Goal: Task Accomplishment & Management: Manage account settings

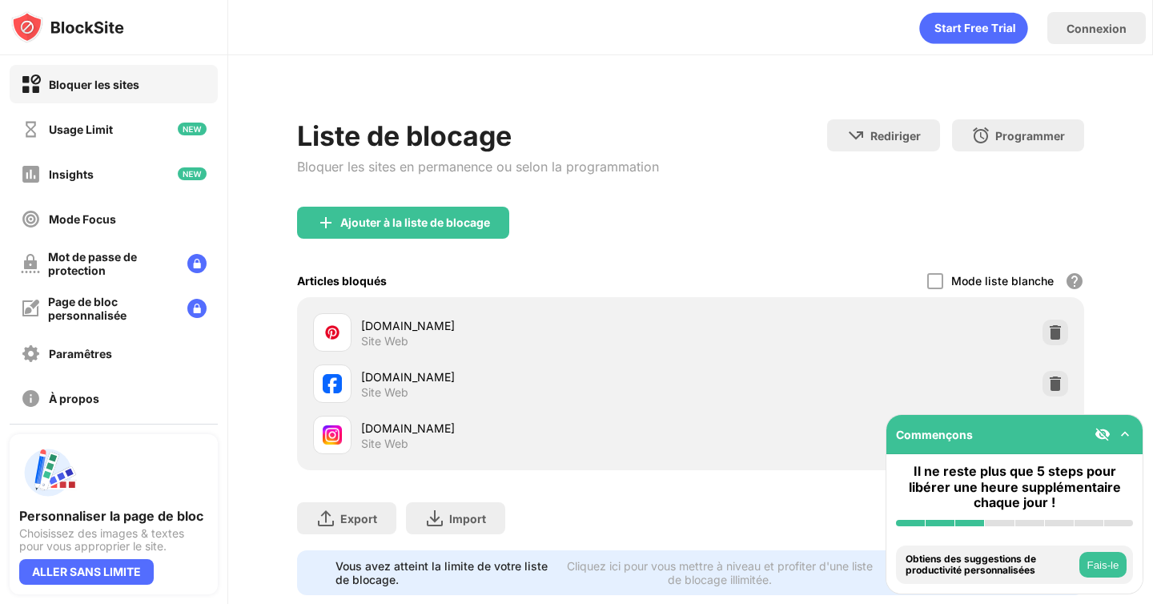
scroll to position [35, 0]
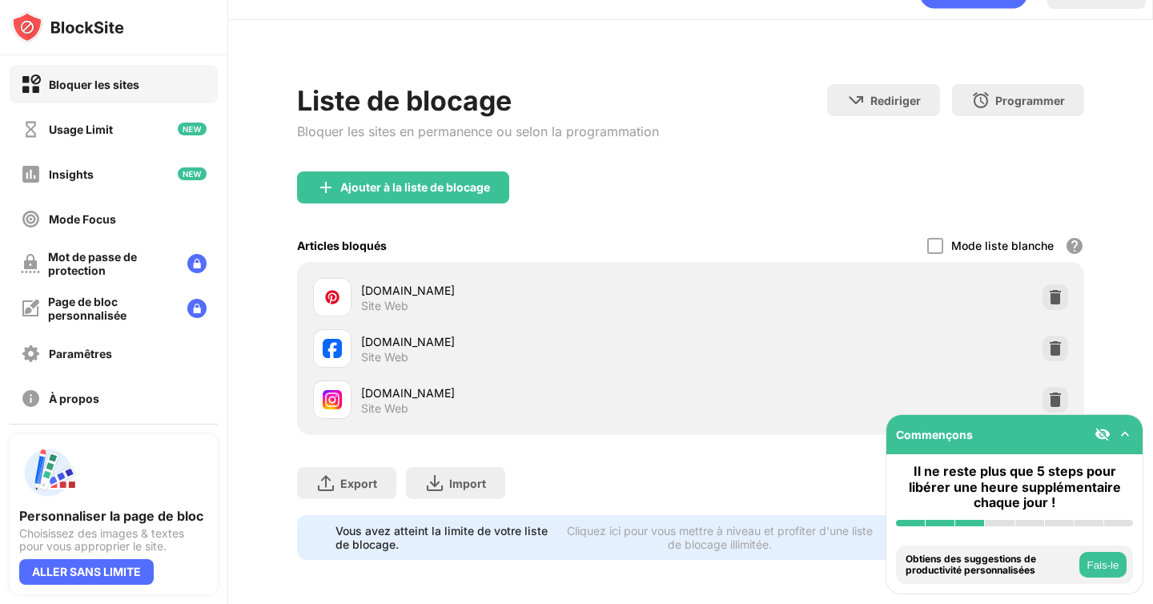
click at [1051, 398] on img at bounding box center [1055, 400] width 16 height 16
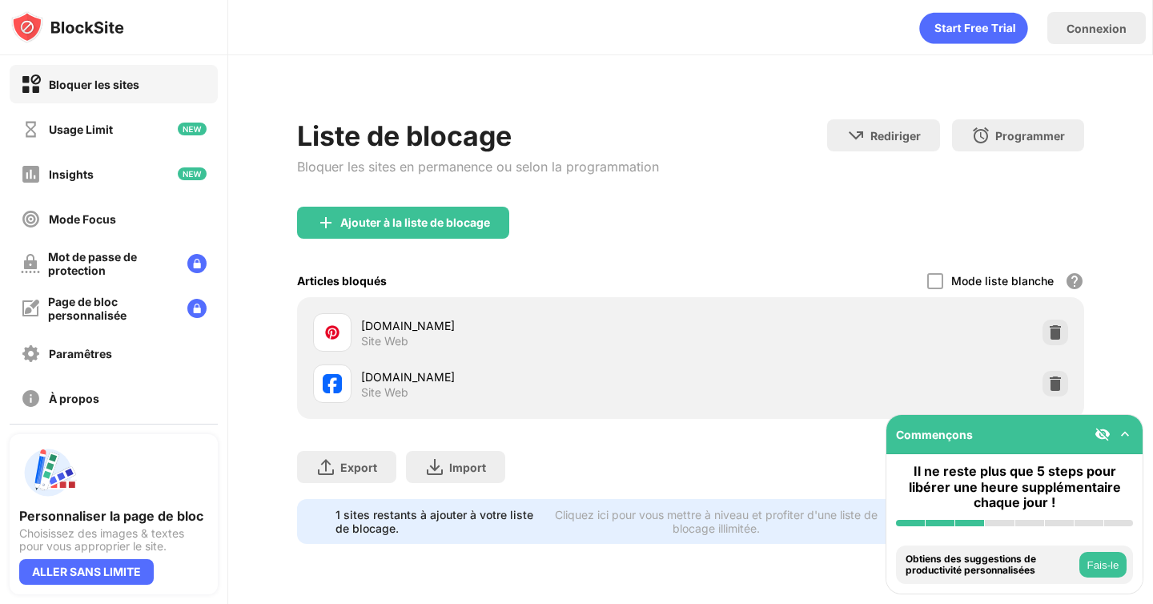
scroll to position [0, 0]
click at [482, 227] on div "Ajouter à la liste de blocage" at bounding box center [415, 222] width 150 height 13
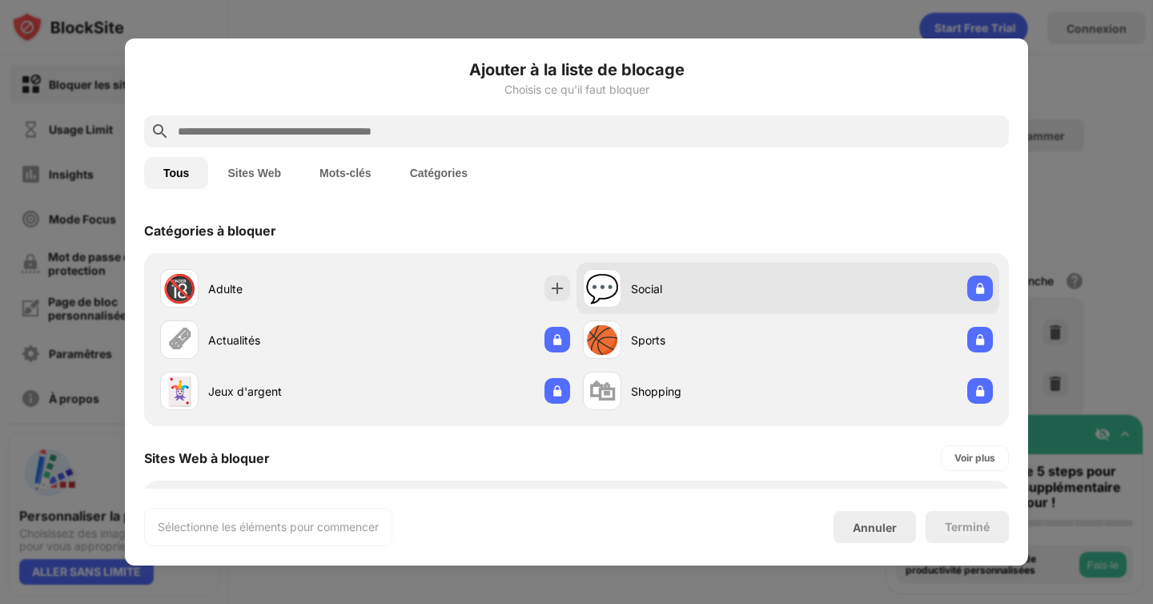
scroll to position [168, 0]
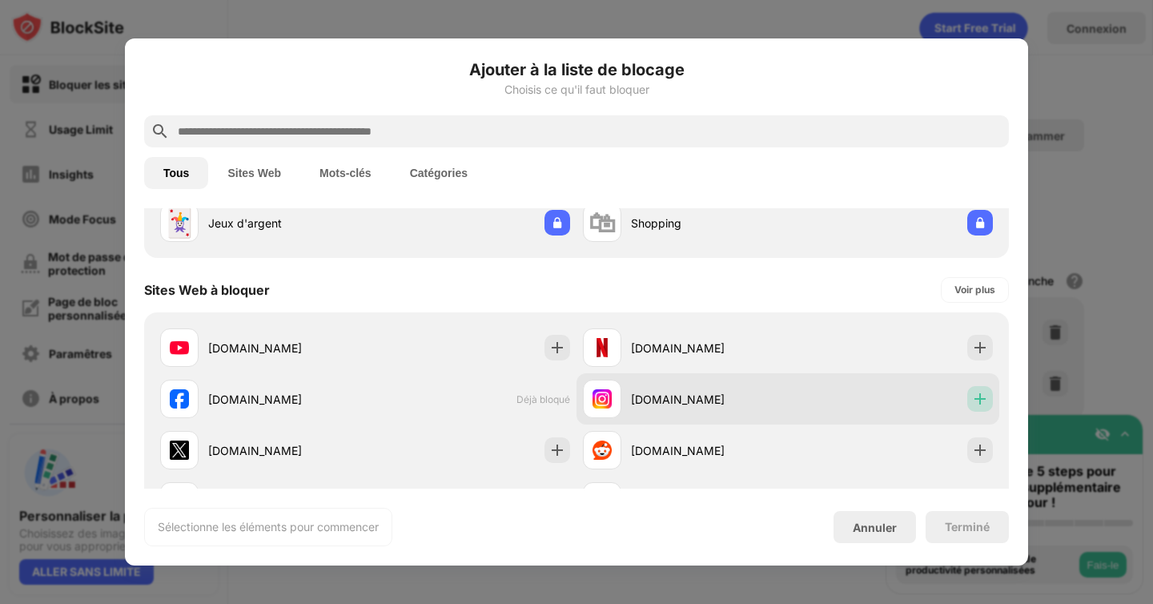
click at [985, 398] on img at bounding box center [980, 399] width 16 height 16
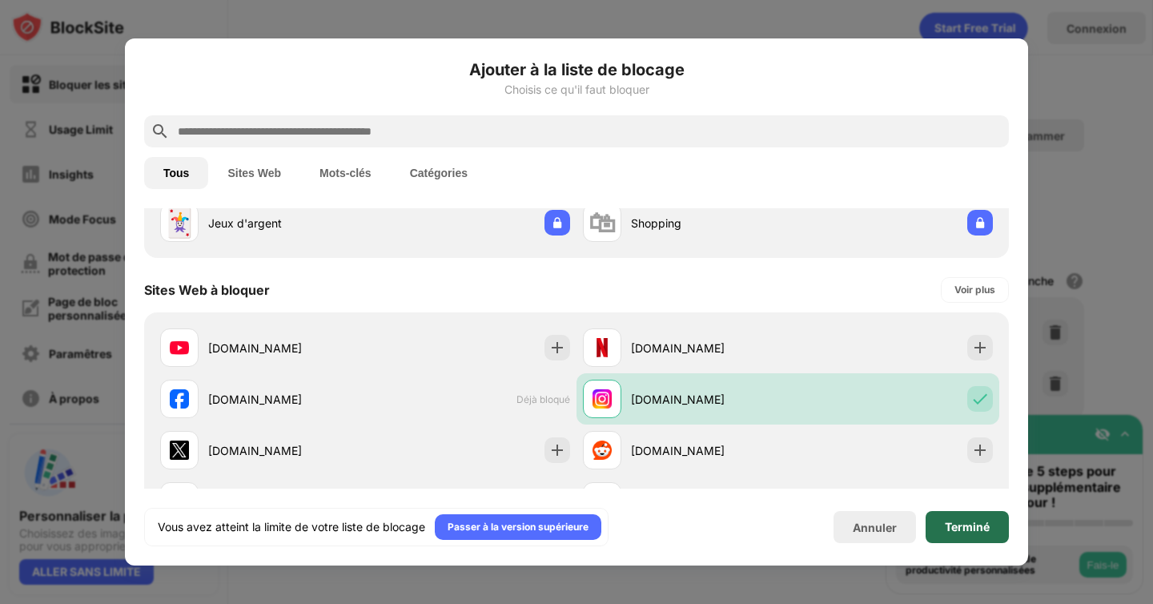
click at [958, 524] on div "Terminé" at bounding box center [967, 526] width 45 height 13
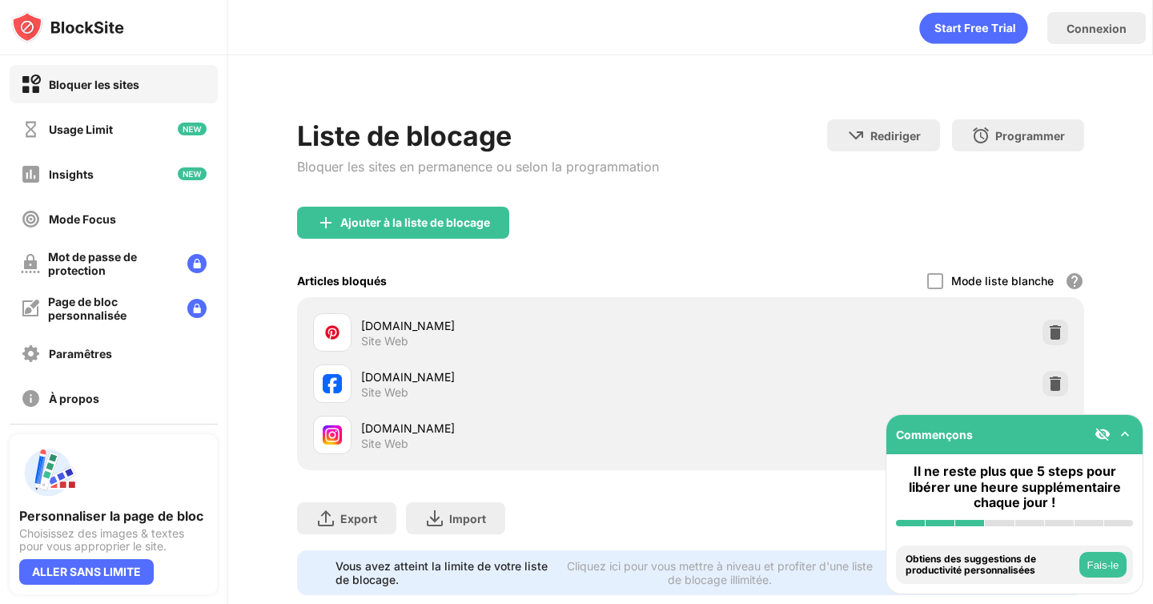
scroll to position [35, 0]
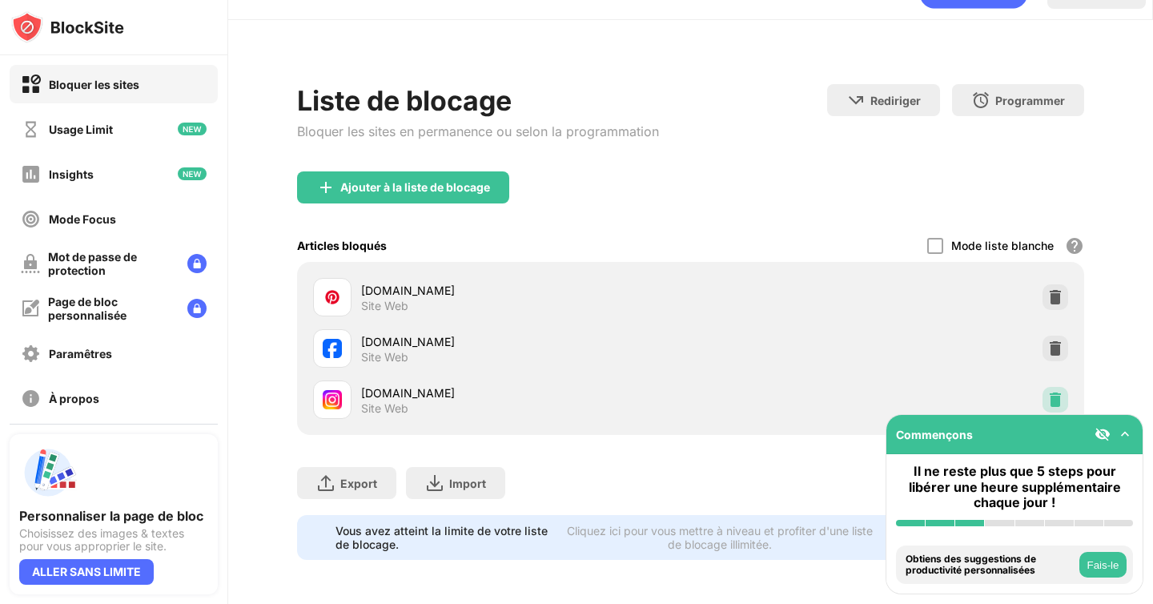
click at [1066, 404] on div at bounding box center [1055, 400] width 26 height 26
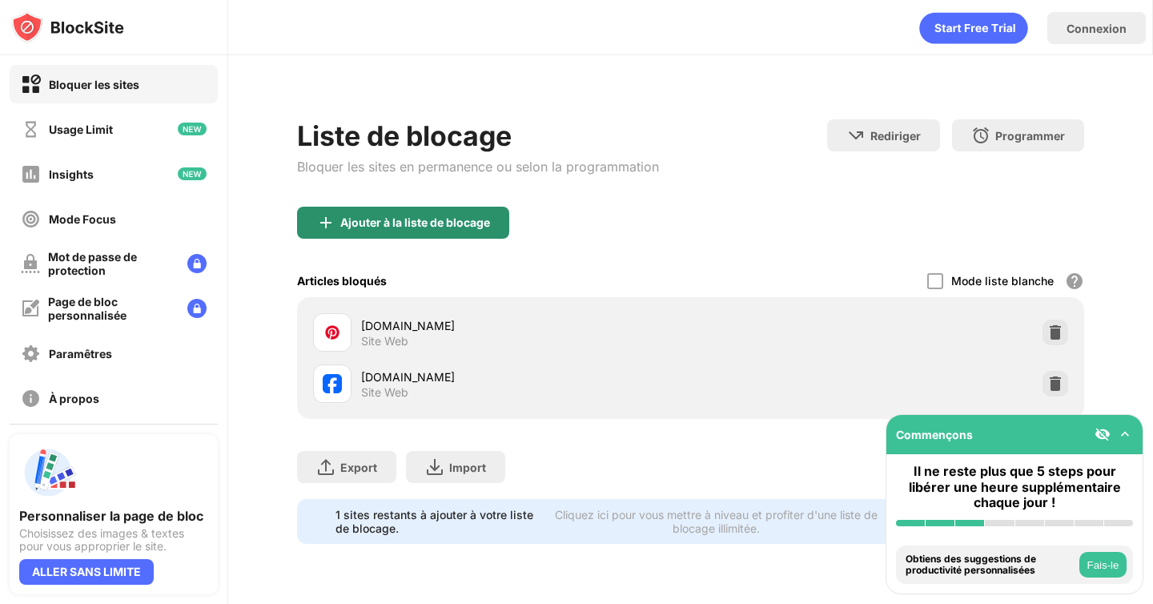
click at [473, 231] on div "Ajouter à la liste de blocage" at bounding box center [403, 223] width 212 height 32
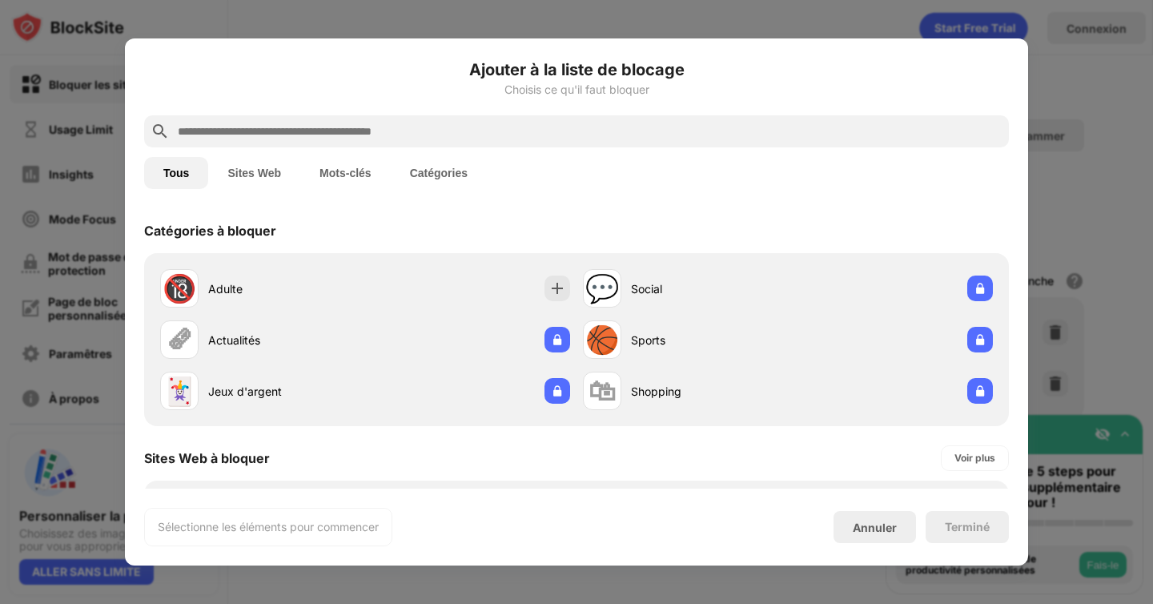
scroll to position [236, 0]
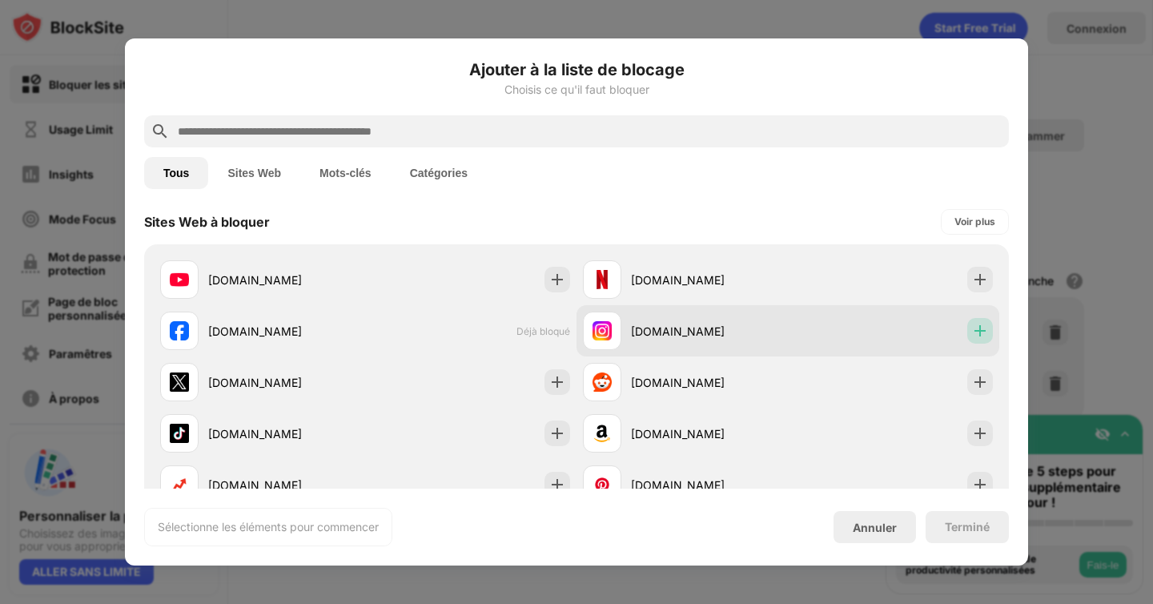
click at [986, 338] on img at bounding box center [980, 331] width 16 height 16
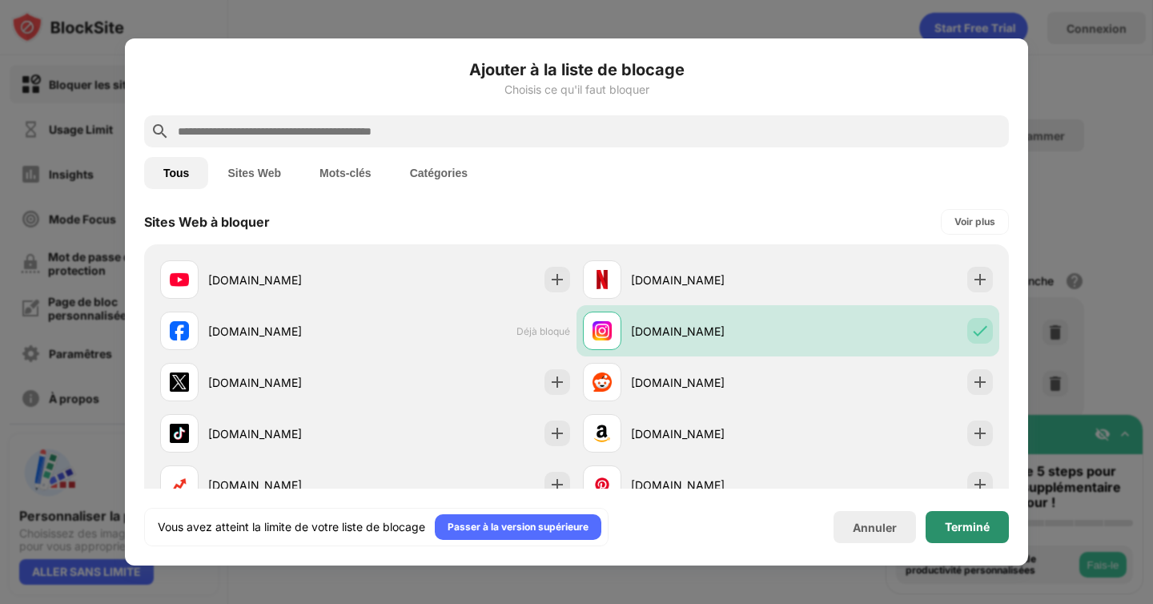
click at [968, 523] on div "Terminé" at bounding box center [967, 526] width 45 height 13
